Goal: Obtain resource: Download file/media

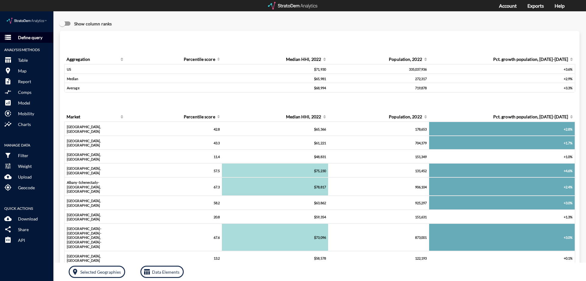
click p "Define query"
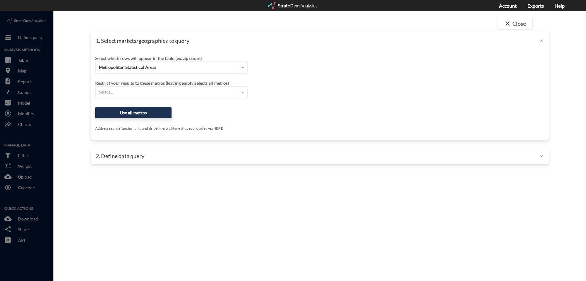
click div "Select..."
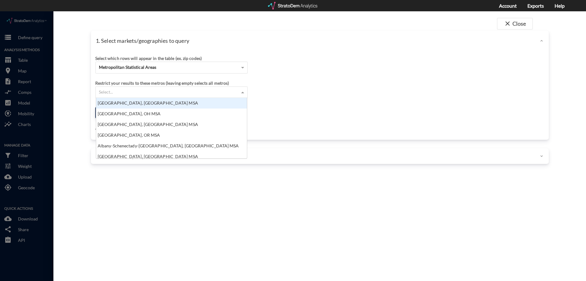
scroll to position [56, 147]
click span "Metropolitan Statistical Areas"
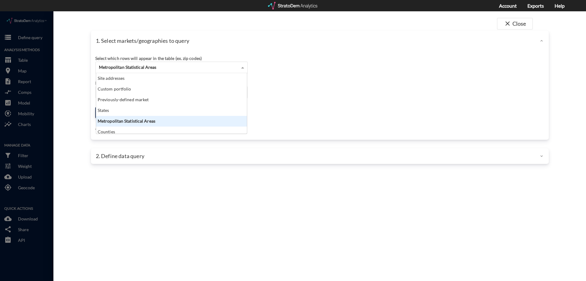
click span "Metropolitan Statistical Areas"
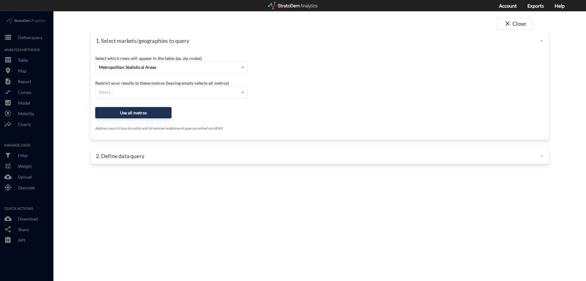
click div "Restrict your results to these metros (leaving empty selects all metros) Select…"
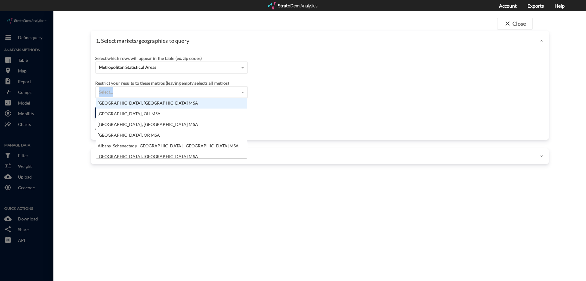
click div "Select..."
paste input "12905 W Indian School Rd, Avondale, AZ"
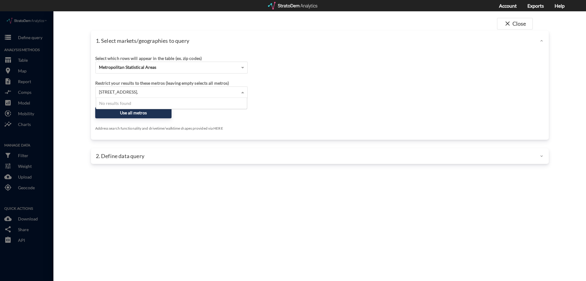
type input "12905 W Indian School Rd, Avondale"
click div "Restrict your results to these metros (leaving empty selects all metros)"
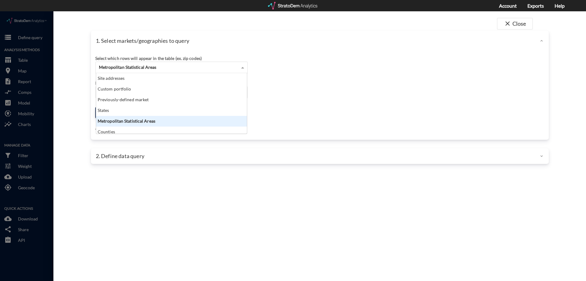
click span "Metropolitan Statistical Areas"
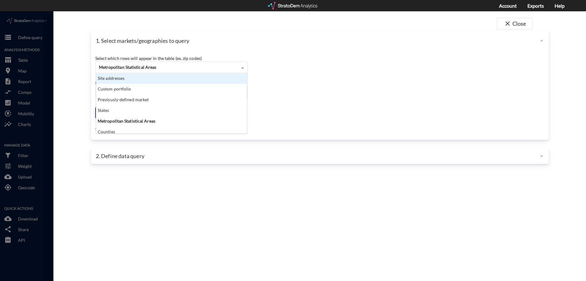
click div "Site addresses"
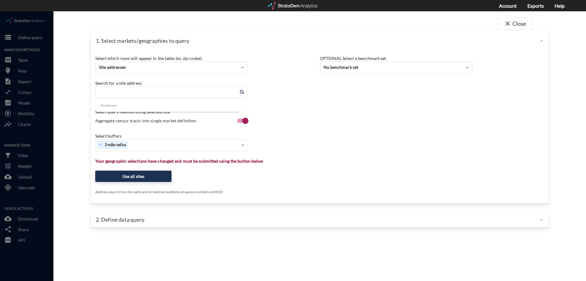
click input "Enter an address"
paste input "12905 W Indian School Rd, Avondale, AZ"
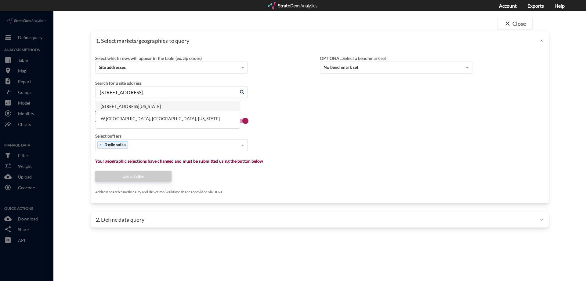
click li "12905 W Indian School Rd, Avondale, Arizona"
drag, startPoint x: 203, startPoint y: 82, endPoint x: 56, endPoint y: 78, distance: 147.5
click div "close Close 1. Select markets/geographies to query Select which rows will appea…"
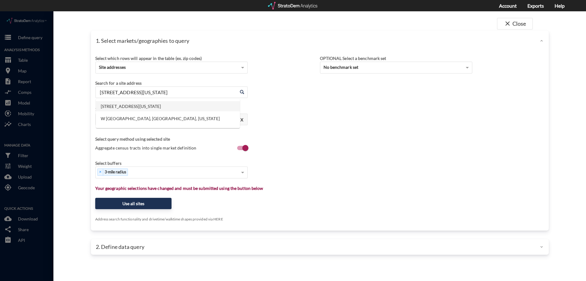
type input "12905 W Indian School Rd, Avondale, Arizona"
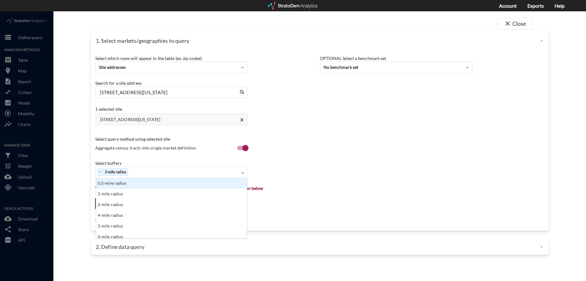
click div "× 3-mile radius"
type input "5"
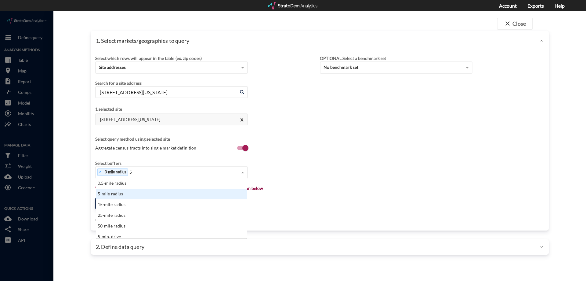
click div "5-mile radius"
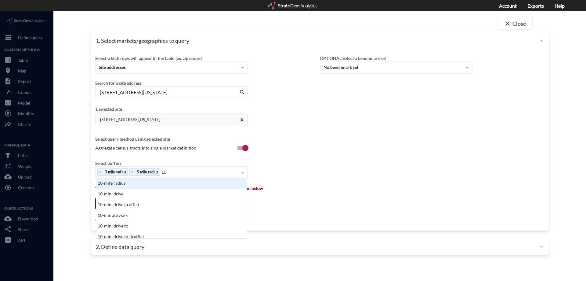
type input "10"
click div "× 3-mile radius × 5-mile radius 10 10"
click div "10-mile radius"
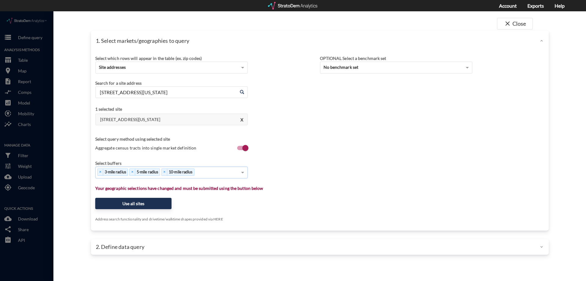
type input "7"
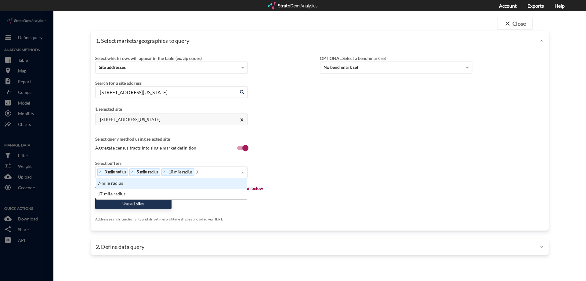
scroll to position [17, 147]
click div "7-mile radius"
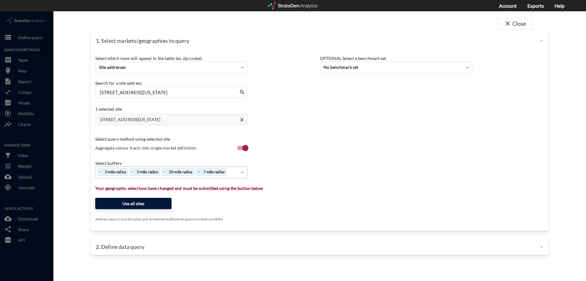
click button "Use all sites"
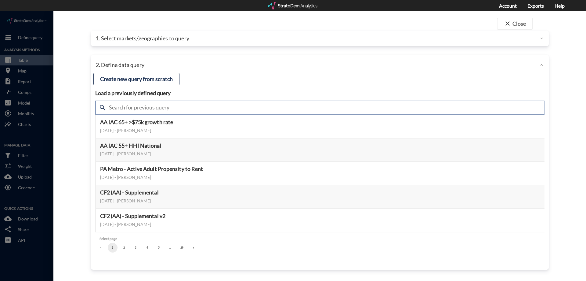
click input "text"
type input "m"
type input "meta"
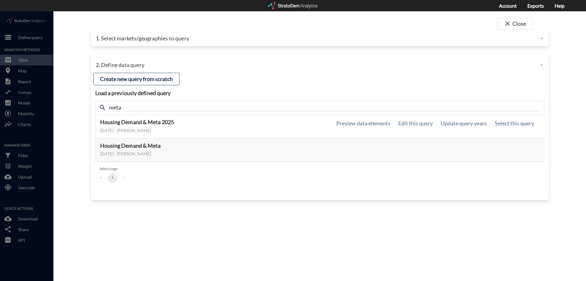
click h5 "Housing Demand & Meta 2025"
click button "Select this query"
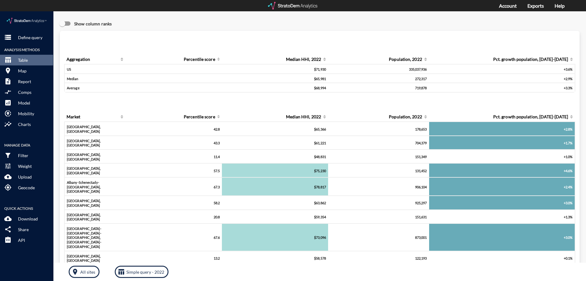
drag, startPoint x: 182, startPoint y: 114, endPoint x: 178, endPoint y: 114, distance: 3.7
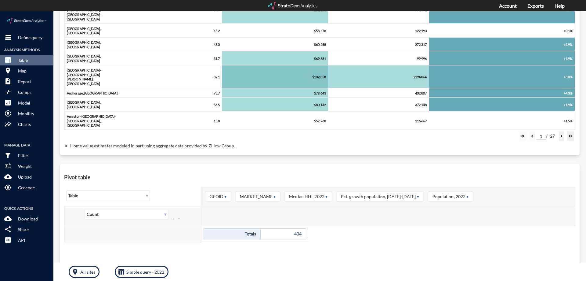
scroll to position [230, 0]
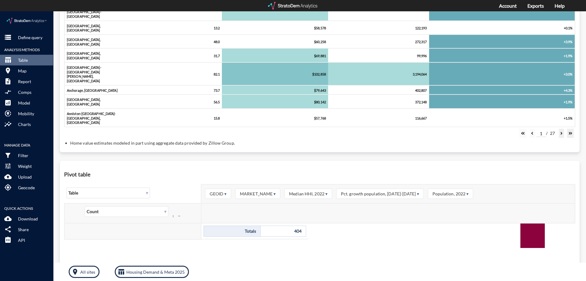
click div
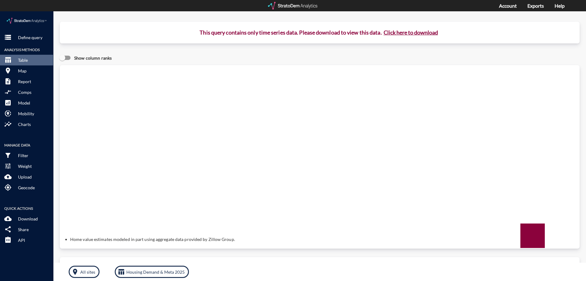
scroll to position [0, 0]
click button "Click here to download"
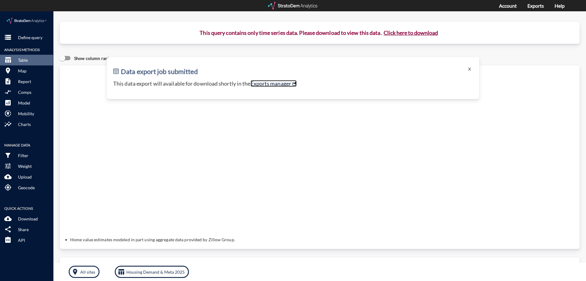
click link "Exports manager"
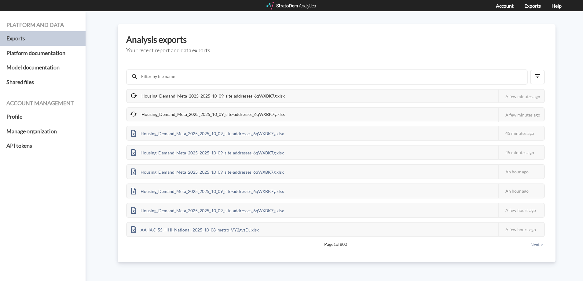
click at [416, 112] on div "Housing_Demand_Meta_2025_2025_10_09_site-addresses_6qWXBK7g.xlsx This job faile…" at bounding box center [335, 114] width 418 height 14
click at [534, 113] on div "A few minutes ago" at bounding box center [521, 115] width 46 height 14
click at [479, 114] on div "Housing_Demand_Meta_2025_2025_10_09_site-addresses_6qWXBK7g.xlsx This job faile…" at bounding box center [335, 114] width 418 height 14
click at [191, 114] on div "Housing_Demand_Meta_2025_2025_10_09_site-addresses_6qWXBK7g.xlsx" at bounding box center [208, 114] width 162 height 13
click at [187, 111] on div "Housing_Demand_Meta_2025_2025_10_09_site-addresses_6qWXBK7g.xlsx" at bounding box center [208, 114] width 162 height 13
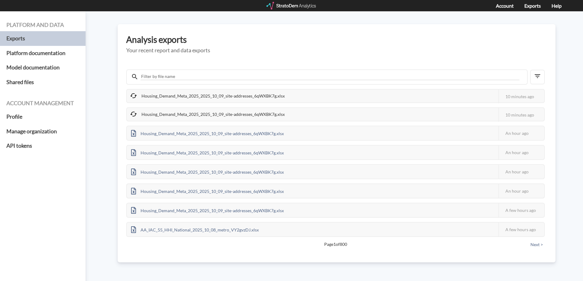
drag, startPoint x: 172, startPoint y: 112, endPoint x: 172, endPoint y: 108, distance: 4.3
click at [172, 112] on div "Housing_Demand_Meta_2025_2025_10_09_site-addresses_6qWXBK7g.xlsx" at bounding box center [208, 114] width 162 height 13
click at [235, 114] on div "Housing_Demand_Meta_2025_2025_10_09_site-addresses_6qWXBK7g.xlsx" at bounding box center [208, 114] width 162 height 13
click at [523, 96] on div "10 minutes ago" at bounding box center [521, 96] width 46 height 14
drag, startPoint x: 376, startPoint y: 91, endPoint x: 230, endPoint y: 107, distance: 146.9
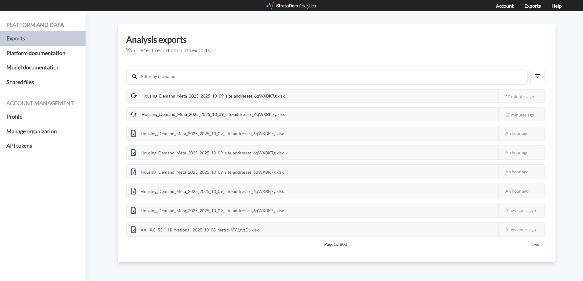
click at [375, 91] on div "Housing_Demand_Meta_2025_2025_10_09_site-addresses_6qWXBK7g.xlsx This job faile…" at bounding box center [335, 96] width 418 height 14
click at [182, 97] on div "Housing_Demand_Meta_2025_2025_10_09_site-addresses_6qWXBK7g.xlsx" at bounding box center [208, 95] width 162 height 13
drag, startPoint x: 182, startPoint y: 97, endPoint x: 154, endPoint y: 96, distance: 27.5
click at [154, 96] on div "Housing_Demand_Meta_2025_2025_10_09_site-addresses_6qWXBK7g.xlsx" at bounding box center [208, 95] width 162 height 13
click at [539, 76] on icon "button" at bounding box center [536, 75] width 7 height 7
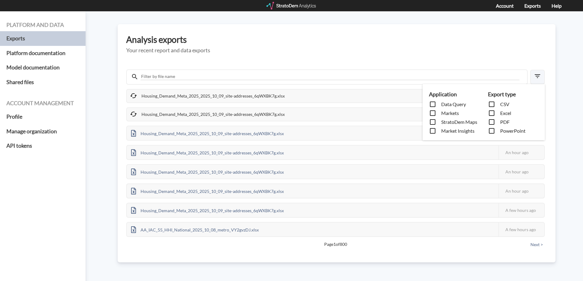
click at [539, 76] on div "Application Data Query Markets StratoDem Maps Market Insights Export type CSV E…" at bounding box center [291, 140] width 583 height 281
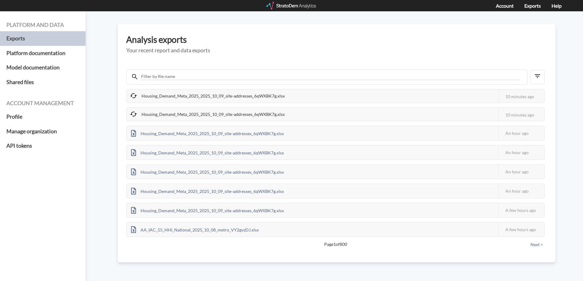
click at [199, 111] on div "Housing_Demand_Meta_2025_2025_10_09_site-addresses_6qWXBK7g.xlsx" at bounding box center [208, 114] width 162 height 13
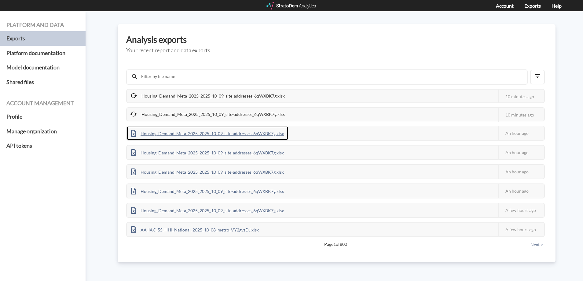
click at [198, 133] on div "Housing_Demand_Meta_2025_2025_10_09_site-addresses_6qWXBK7g.xlsx" at bounding box center [207, 133] width 161 height 14
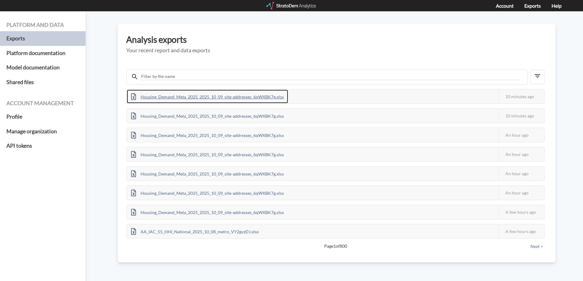
click at [190, 96] on div "Housing_Demand_Meta_2025_2025_10_09_site-addresses_6qWXBK7g.xlsx" at bounding box center [207, 96] width 161 height 14
